Goal: Task Accomplishment & Management: Use online tool/utility

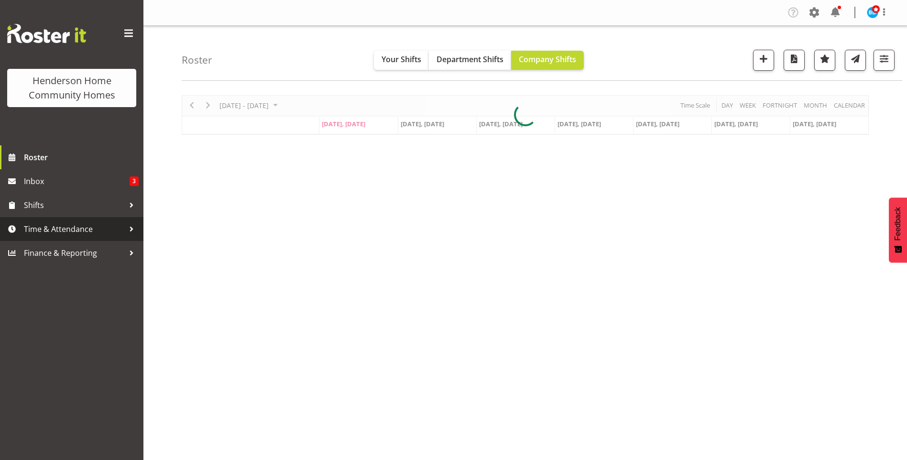
click at [44, 229] on span "Time & Attendance" at bounding box center [74, 229] width 100 height 14
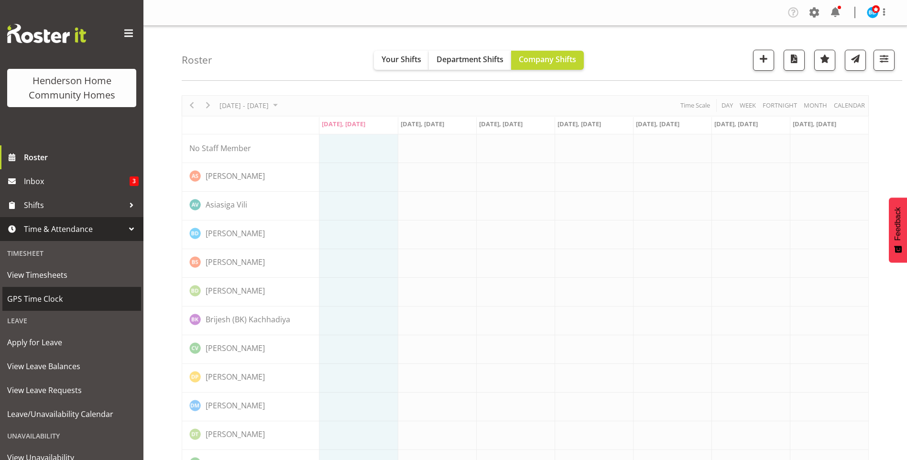
click at [33, 293] on span "GPS Time Clock" at bounding box center [71, 299] width 129 height 14
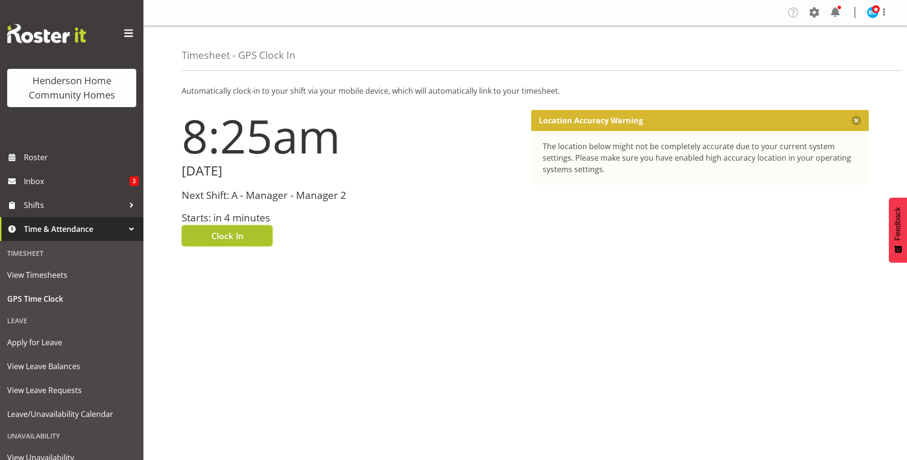
click at [218, 234] on span "Clock In" at bounding box center [227, 235] width 32 height 12
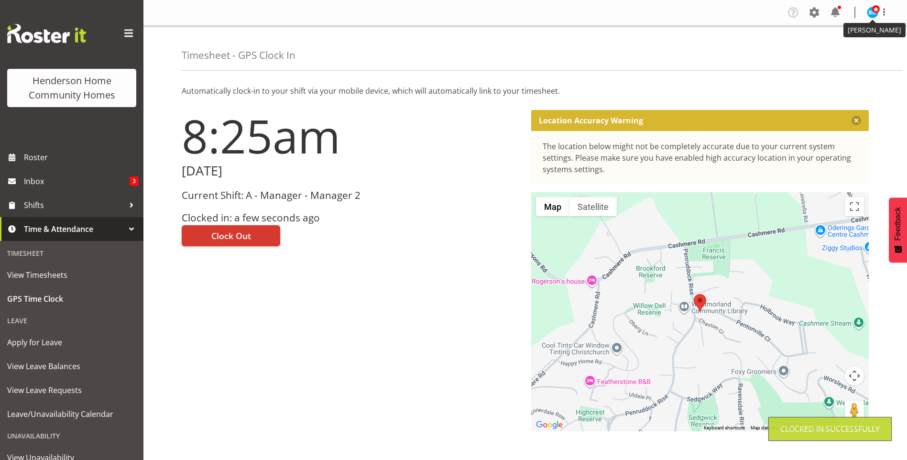
click at [873, 10] on span at bounding box center [876, 9] width 8 height 8
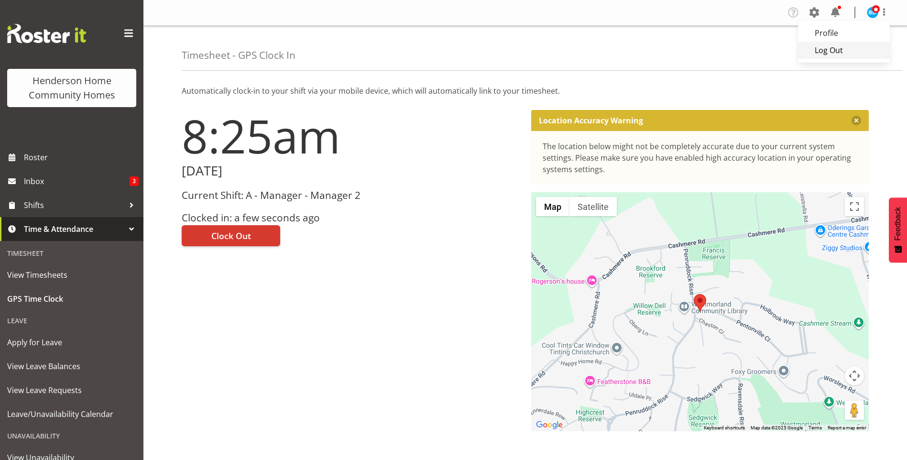
click at [831, 50] on link "Log Out" at bounding box center [844, 50] width 92 height 17
